Goal: Information Seeking & Learning: Learn about a topic

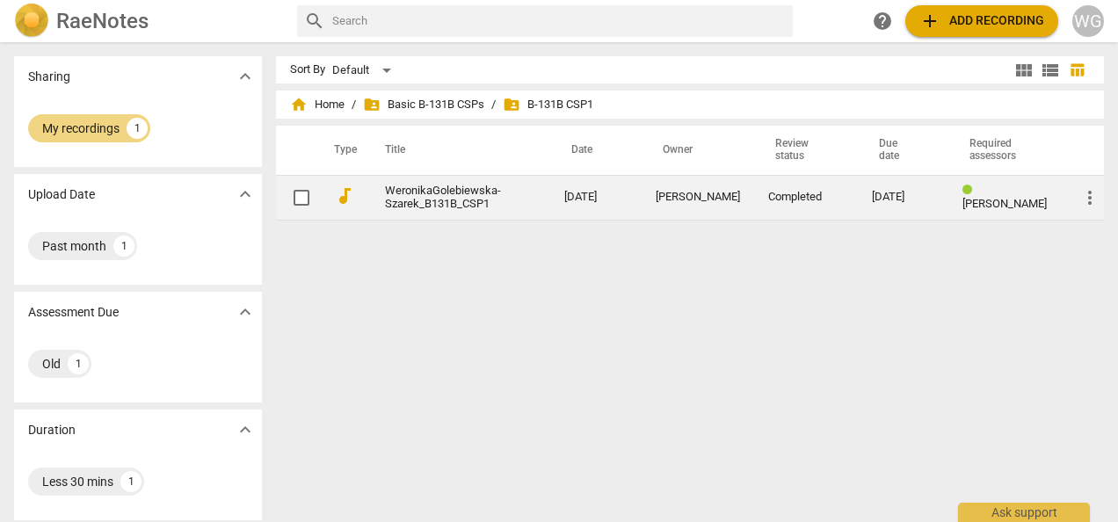
click at [442, 196] on link "WeronikaGolebiewska-Szarek_B131B_CSP1" at bounding box center [443, 198] width 116 height 26
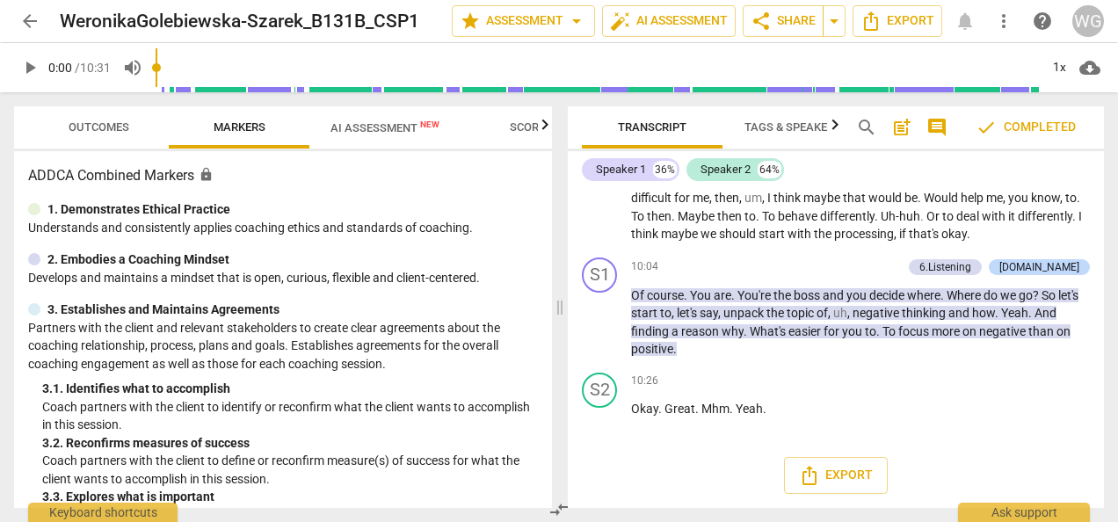
scroll to position [3326, 0]
click at [520, 129] on span "Scores" at bounding box center [531, 126] width 42 height 13
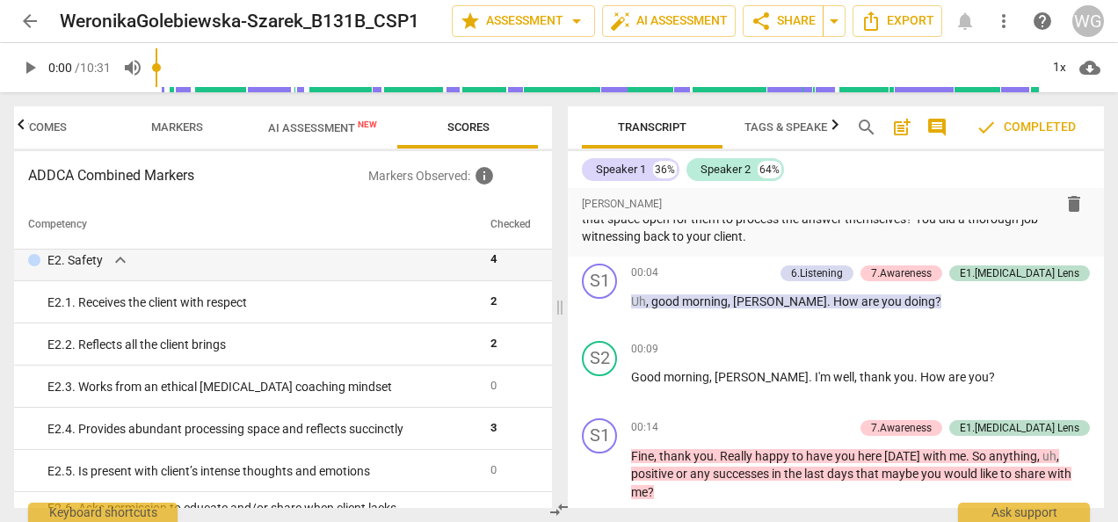
scroll to position [0, 0]
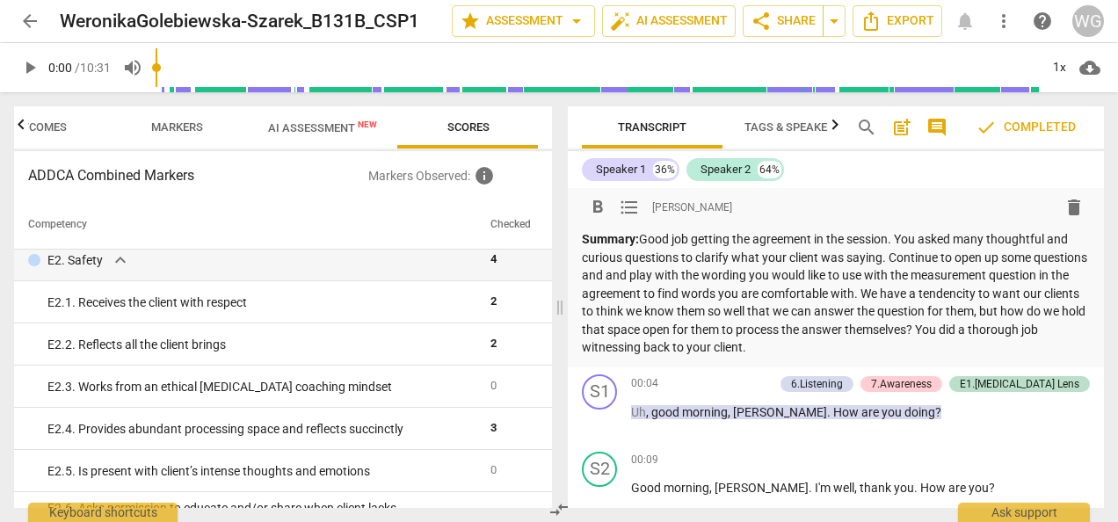
drag, startPoint x: 647, startPoint y: 239, endPoint x: 870, endPoint y: 362, distance: 254.9
click at [870, 362] on div "format_bold format_list_bulleted [PERSON_NAME] delete Summary: Good job getting…" at bounding box center [836, 277] width 536 height 179
copy p "Good job getting the agreement in the session. You asked many thoughtful and cu…"
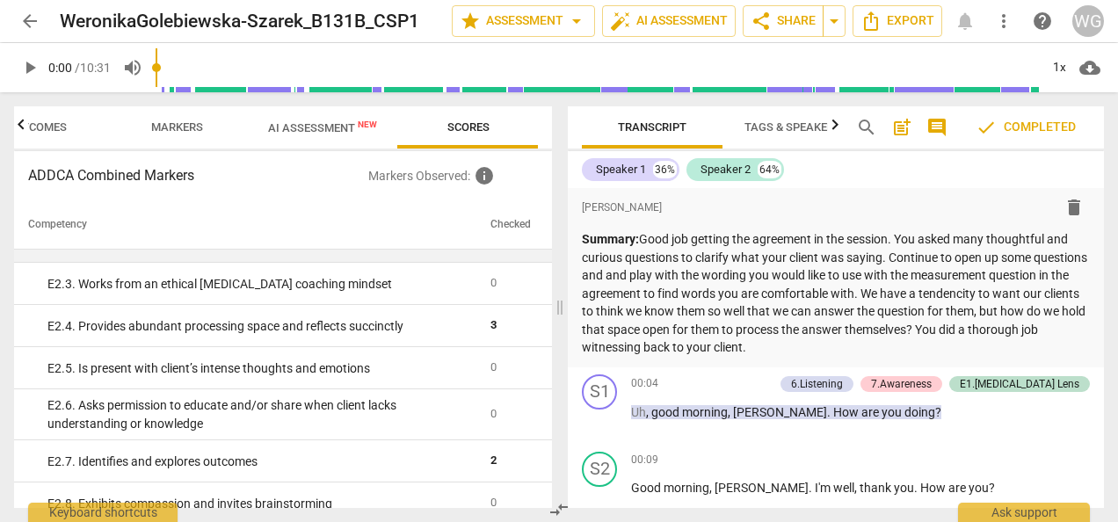
scroll to position [2549, 0]
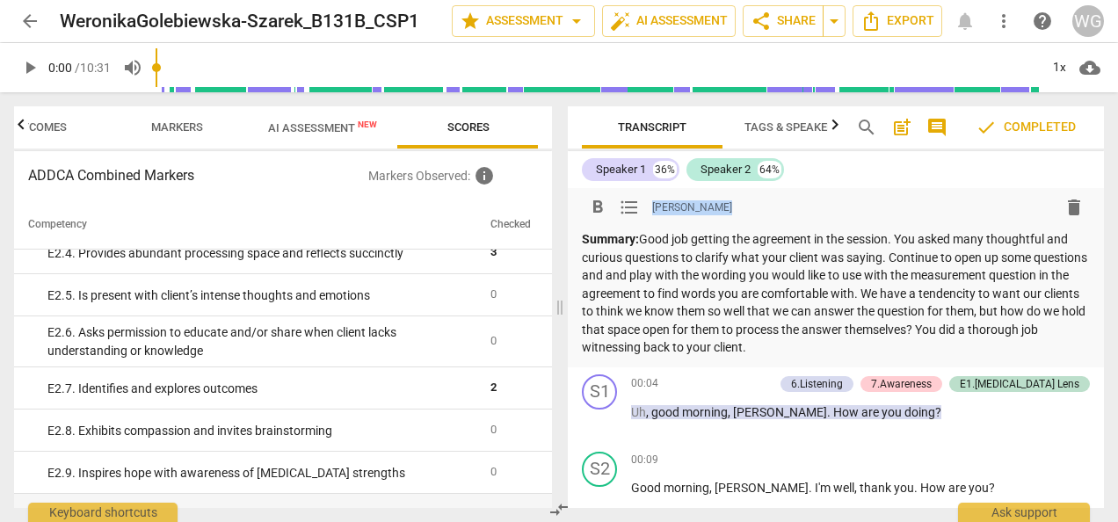
drag, startPoint x: 733, startPoint y: 207, endPoint x: 649, endPoint y: 207, distance: 84.4
click at [649, 207] on div "format_bold format_list_bulleted [PERSON_NAME] delete" at bounding box center [836, 208] width 508 height 32
drag, startPoint x: 649, startPoint y: 207, endPoint x: 663, endPoint y: 207, distance: 14.1
